Goal: Navigation & Orientation: Find specific page/section

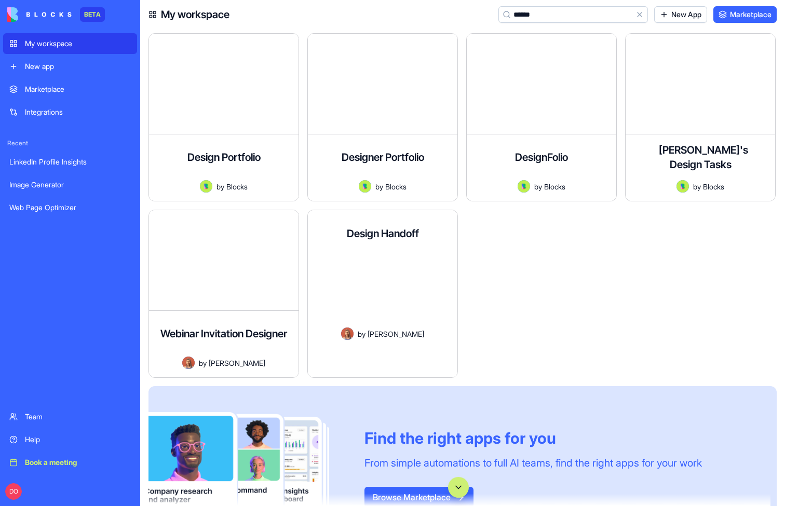
type input "******"
click at [367, 360] on button "Launch" at bounding box center [370, 358] width 108 height 21
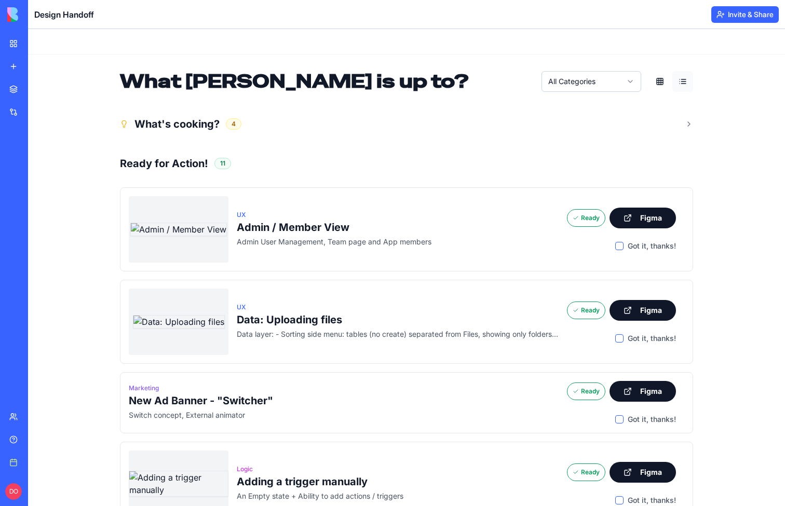
click at [38, 46] on div "My workspace" at bounding box center [31, 43] width 13 height 10
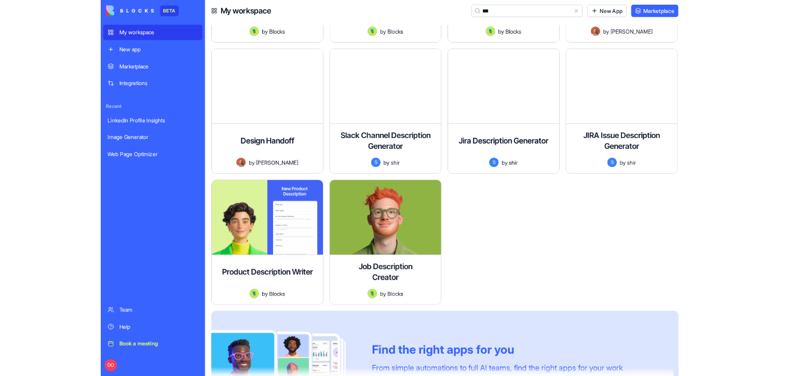
scroll to position [117, 0]
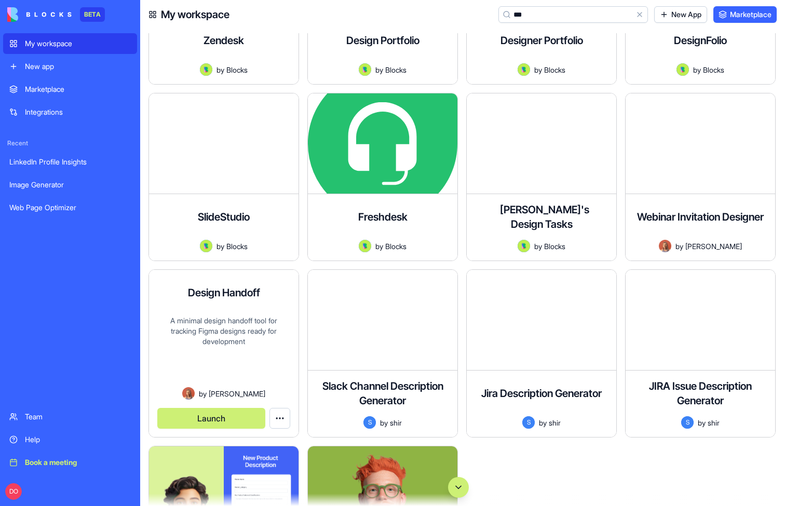
type input "***"
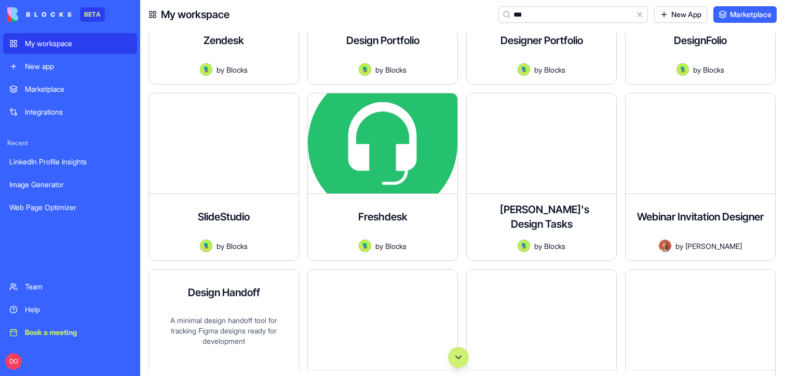
click at [174, 310] on div "Design Handoff A minimal design handoff tool for tracking Figma designs ready f…" at bounding box center [223, 353] width 149 height 167
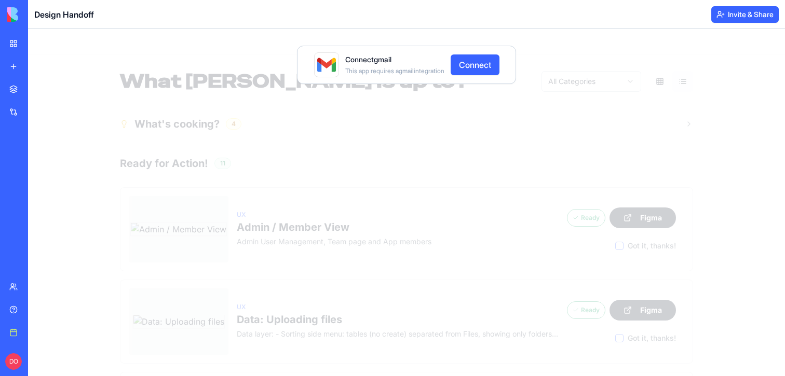
click at [654, 22] on header "Design Handoff Invite & Share" at bounding box center [406, 14] width 757 height 29
click at [608, 19] on header "Design Handoff Invite & Share" at bounding box center [406, 14] width 757 height 29
click at [80, 63] on div "Connect gmail This app requires a gmail integration Connect" at bounding box center [406, 202] width 757 height 347
click at [38, 48] on div "My workspace" at bounding box center [31, 43] width 13 height 10
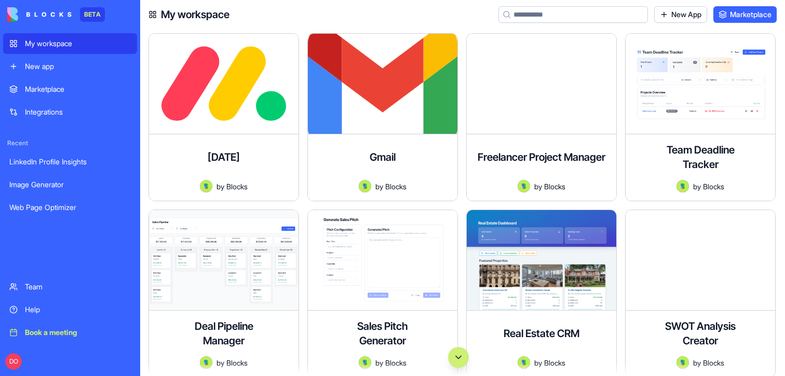
click at [52, 84] on div "Marketplace" at bounding box center [78, 89] width 106 height 10
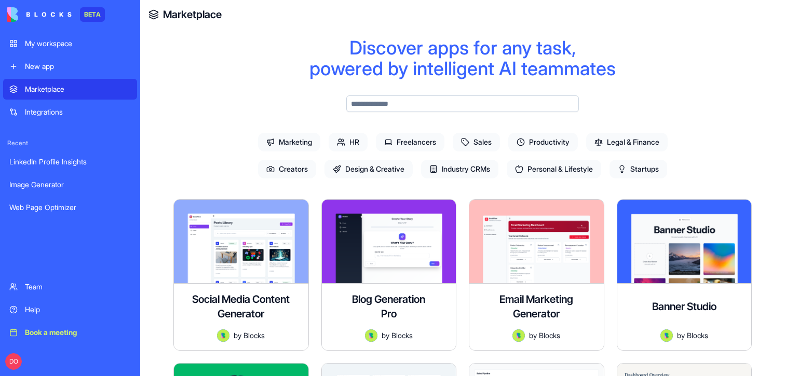
click at [296, 167] on span "Creators" at bounding box center [287, 169] width 58 height 19
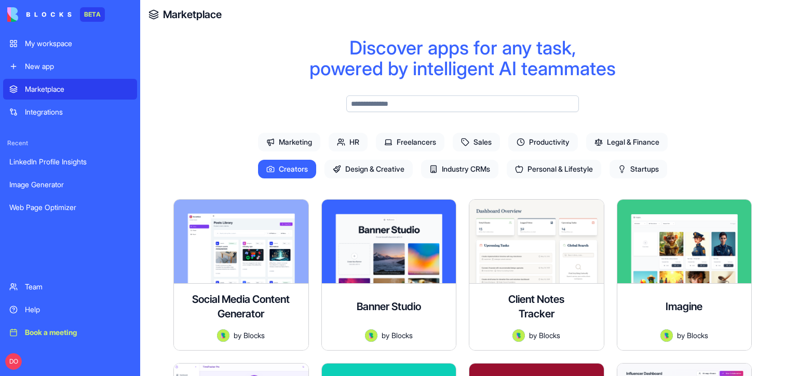
click at [381, 168] on span "Design & Creative" at bounding box center [368, 169] width 88 height 19
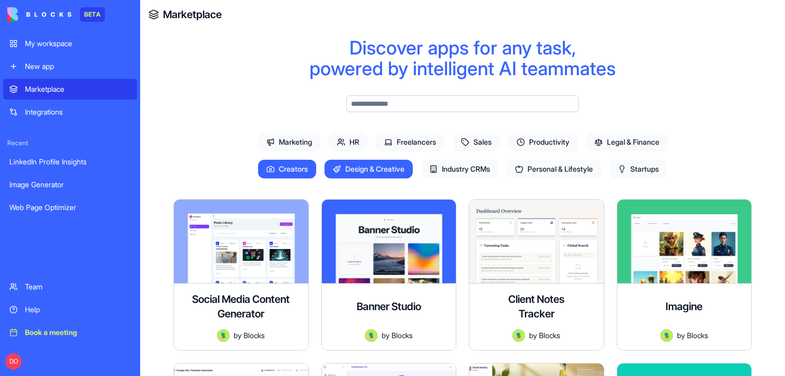
click at [435, 138] on span "Freelancers" at bounding box center [410, 142] width 69 height 19
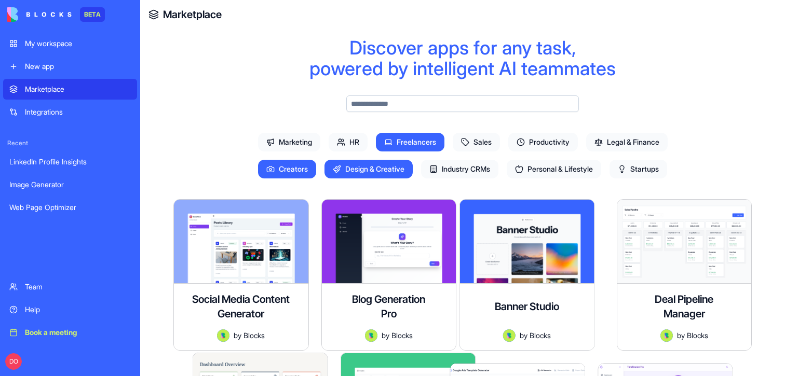
scroll to position [880, 0]
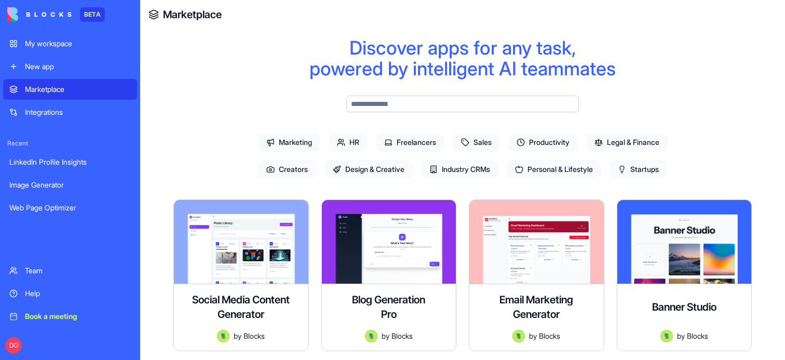
click at [58, 313] on div "Book a meeting" at bounding box center [78, 316] width 106 height 10
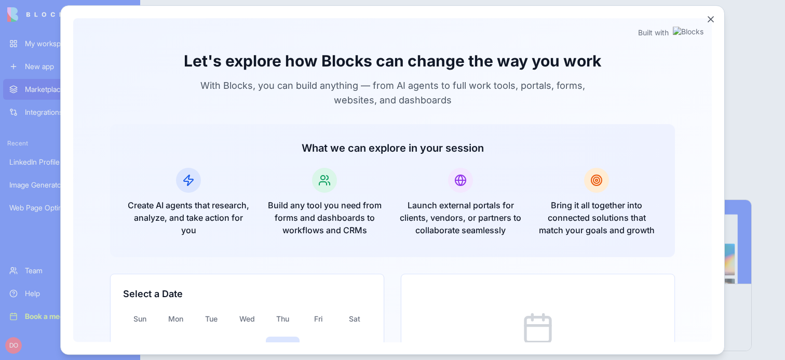
click at [711, 21] on button "Close" at bounding box center [710, 19] width 10 height 10
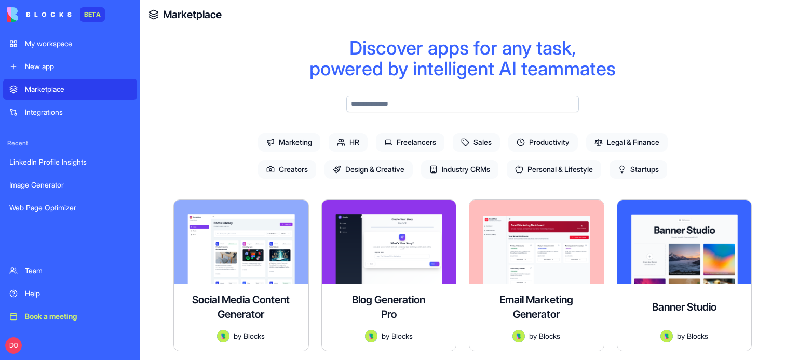
click at [41, 167] on div "LinkedIn Profile Insights" at bounding box center [69, 162] width 121 height 10
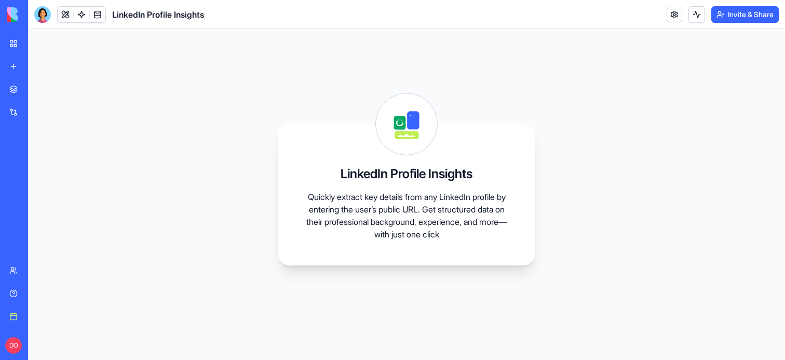
click at [38, 318] on div "Book a meeting" at bounding box center [31, 316] width 13 height 10
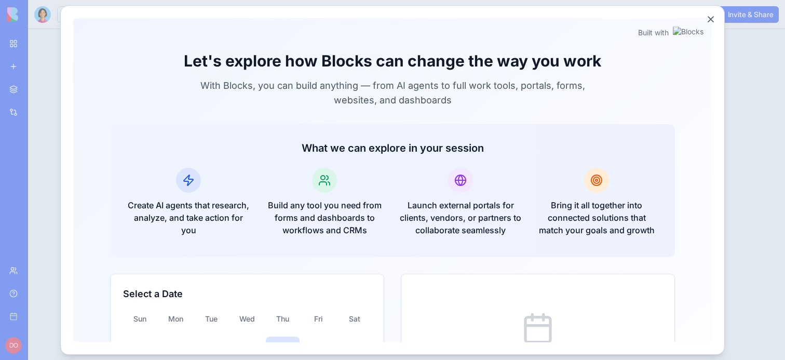
click at [711, 19] on button "Close" at bounding box center [710, 19] width 10 height 10
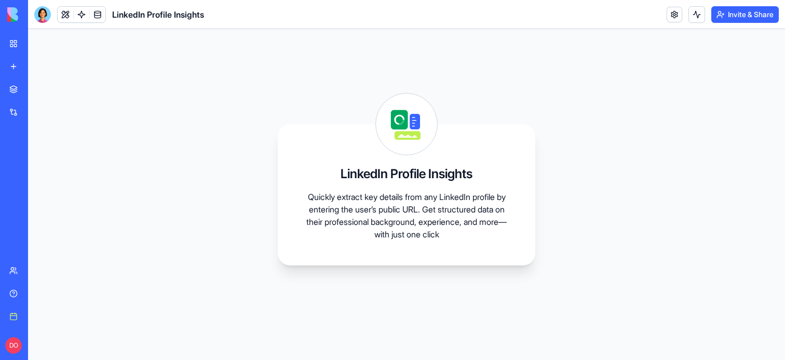
click at [38, 92] on div "Marketplace" at bounding box center [31, 89] width 13 height 10
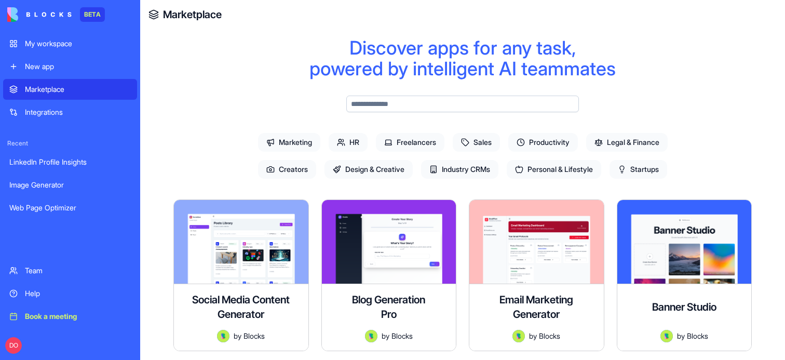
click at [52, 45] on div "My workspace" at bounding box center [78, 43] width 106 height 10
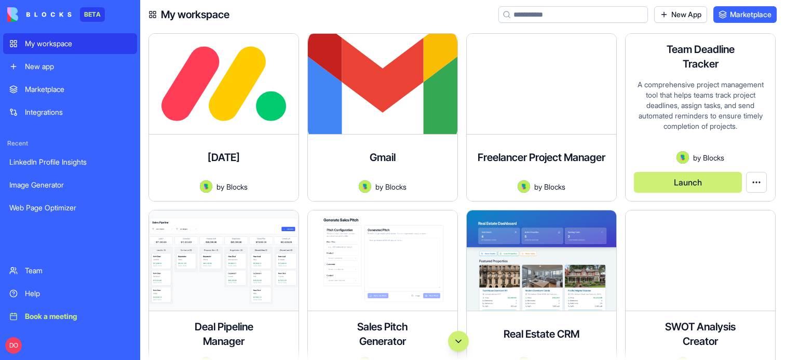
click at [692, 180] on button "Launch" at bounding box center [688, 182] width 108 height 21
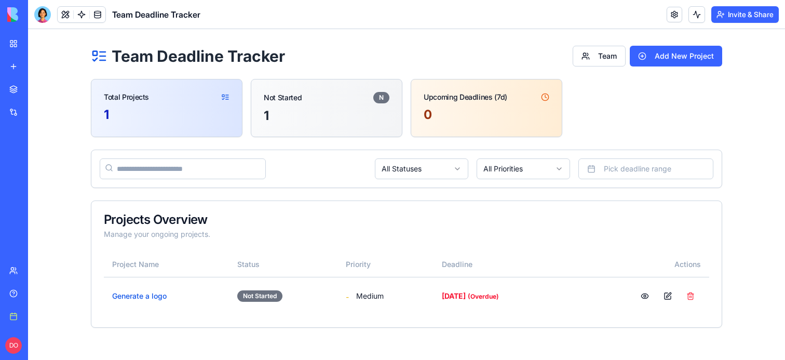
click at [10, 316] on link "Book a meeting" at bounding box center [24, 316] width 42 height 21
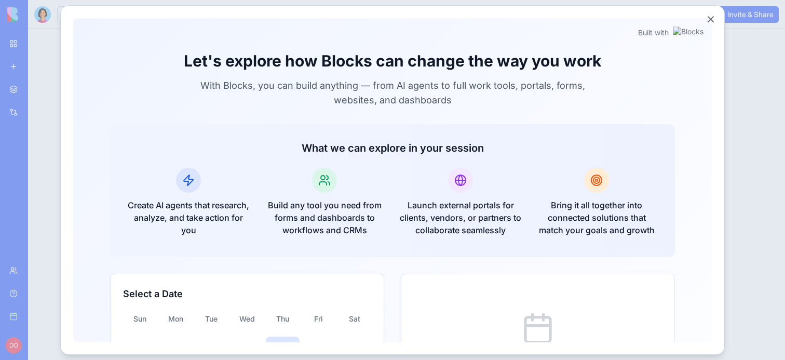
click at [711, 19] on button "Close" at bounding box center [710, 19] width 10 height 10
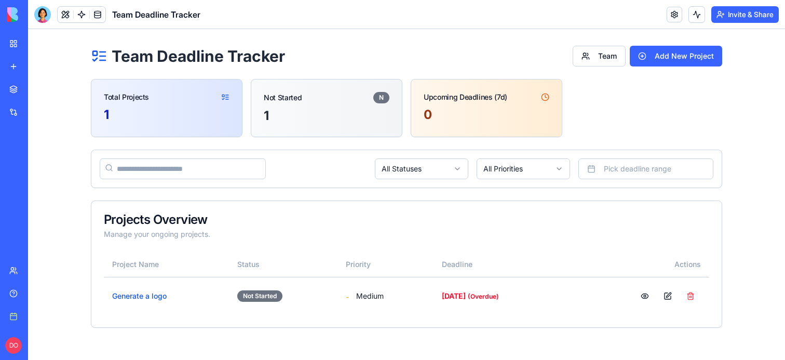
click at [19, 47] on link "My workspace" at bounding box center [24, 43] width 42 height 21
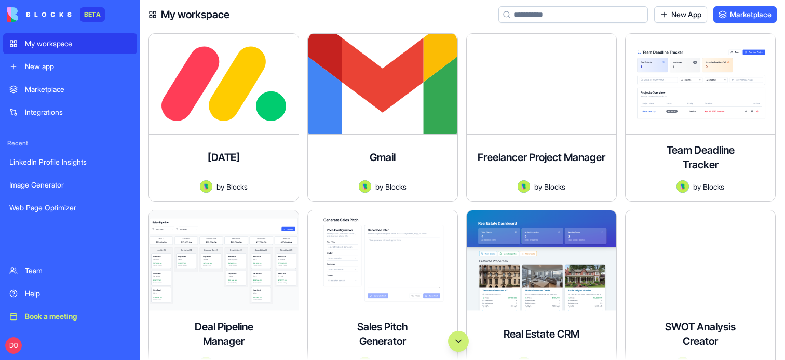
click at [554, 12] on input at bounding box center [572, 14] width 149 height 17
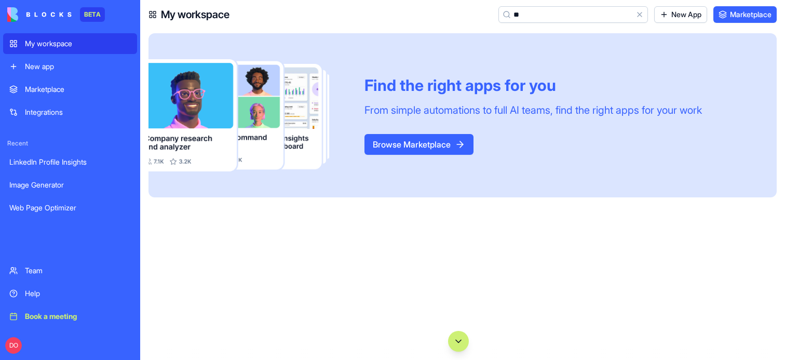
type input "*"
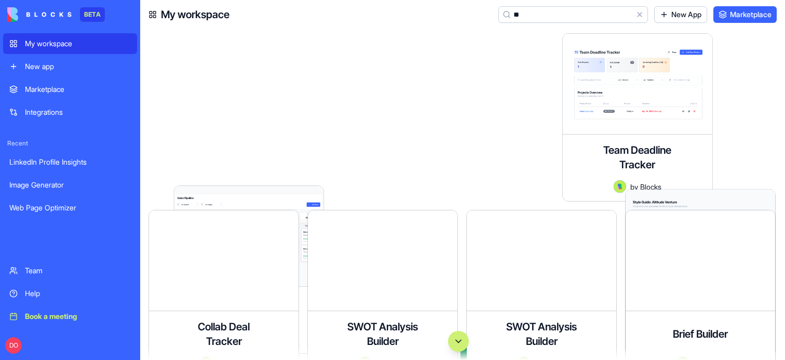
type input "***"
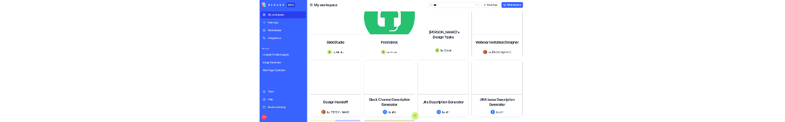
scroll to position [211, 0]
